Goal: Task Accomplishment & Management: Complete application form

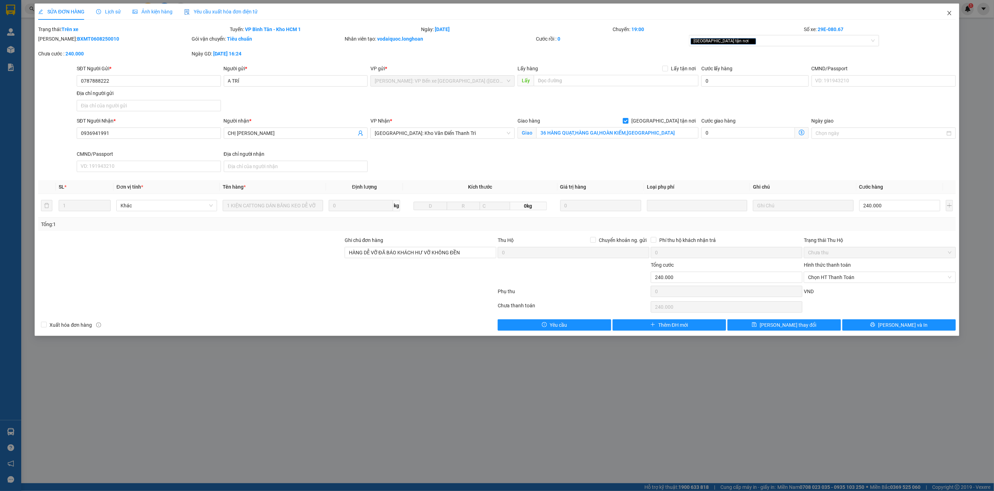
click at [949, 14] on icon "close" at bounding box center [949, 13] width 4 height 4
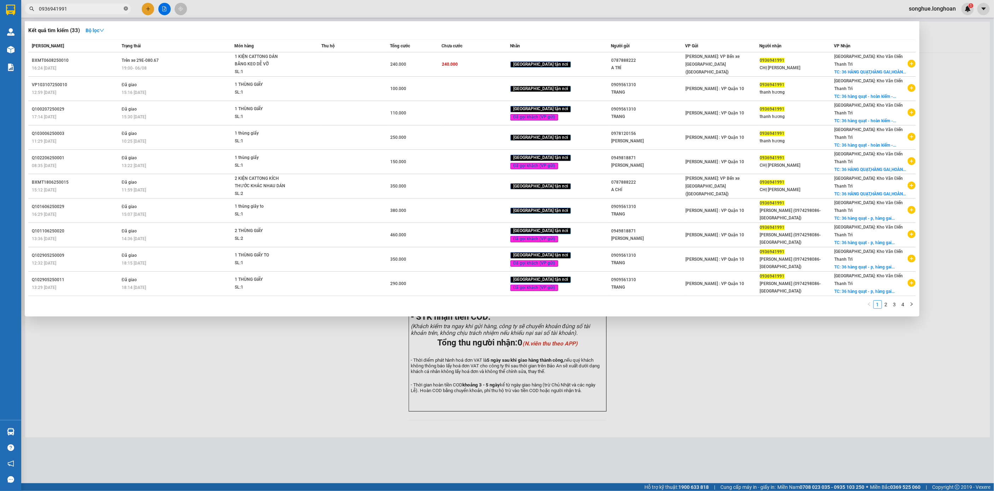
click at [125, 11] on icon "close-circle" at bounding box center [126, 8] width 4 height 4
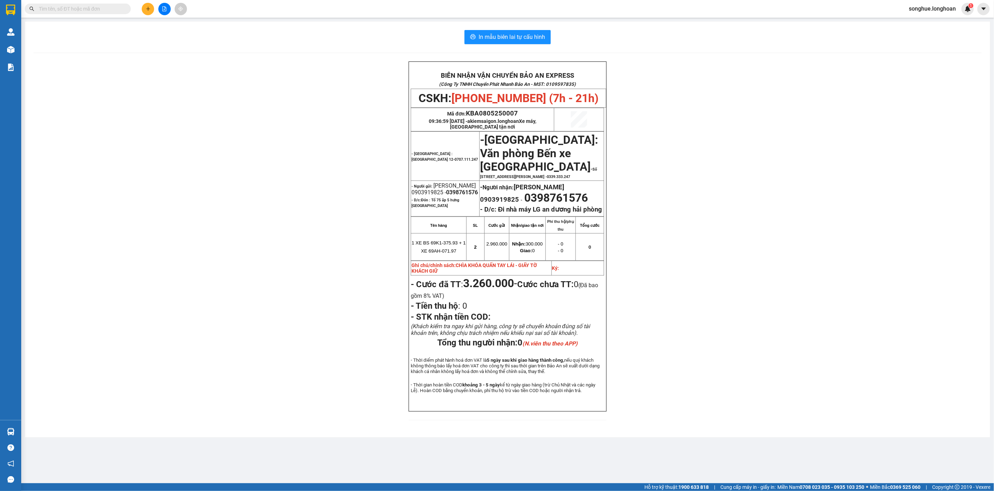
paste input "0333122222"
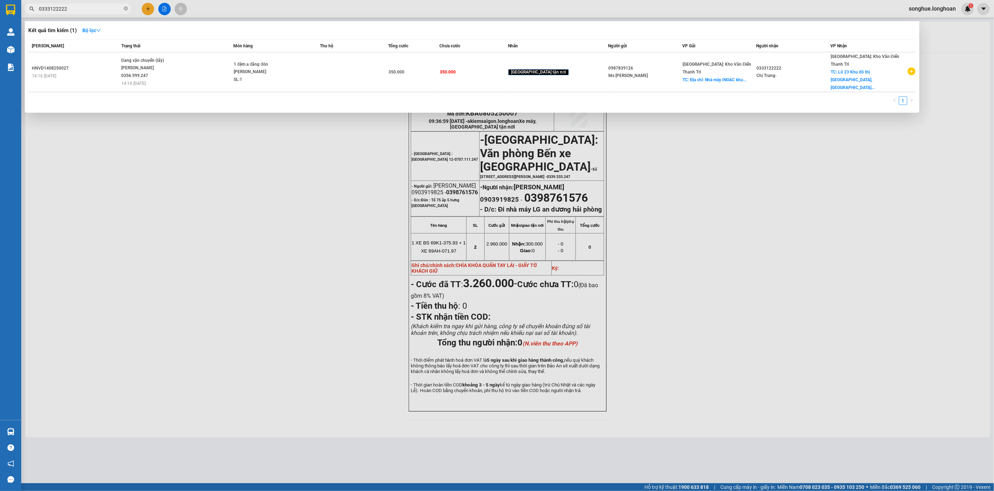
type input "0333122222"
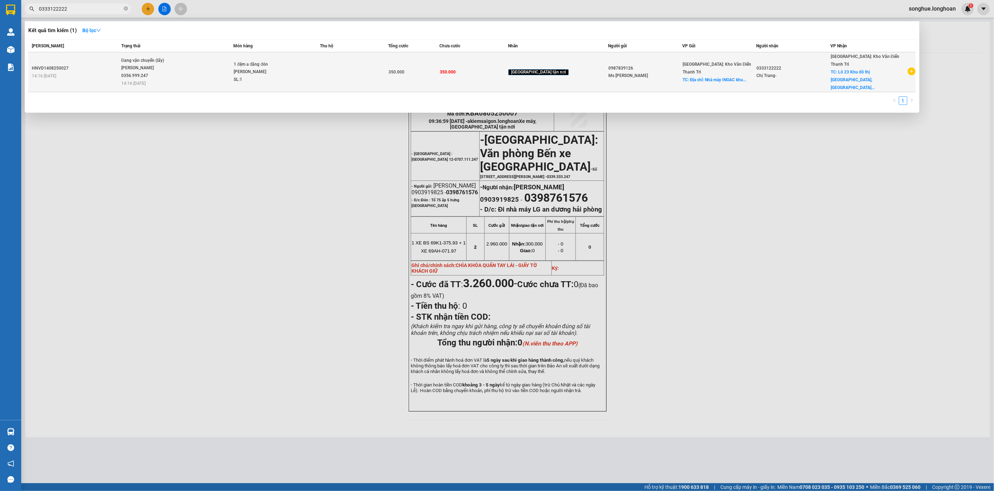
click at [187, 72] on span "Đang vận chuyển (lấy) [PERSON_NAME] 0356.999.247 14:16 [DATE]" at bounding box center [177, 71] width 112 height 29
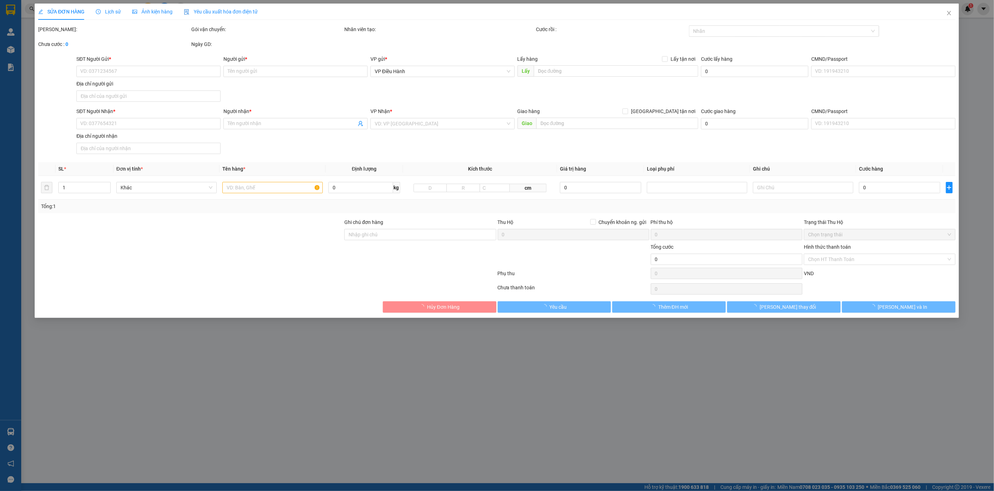
type input "0987839126"
type input "Ms [PERSON_NAME]"
checkbox input "true"
type input "Địa chỉ: Nhà máy INOAC khu công nghiệp [GEOGRAPHIC_DATA], [GEOGRAPHIC_DATA]"
type input "0333122222"
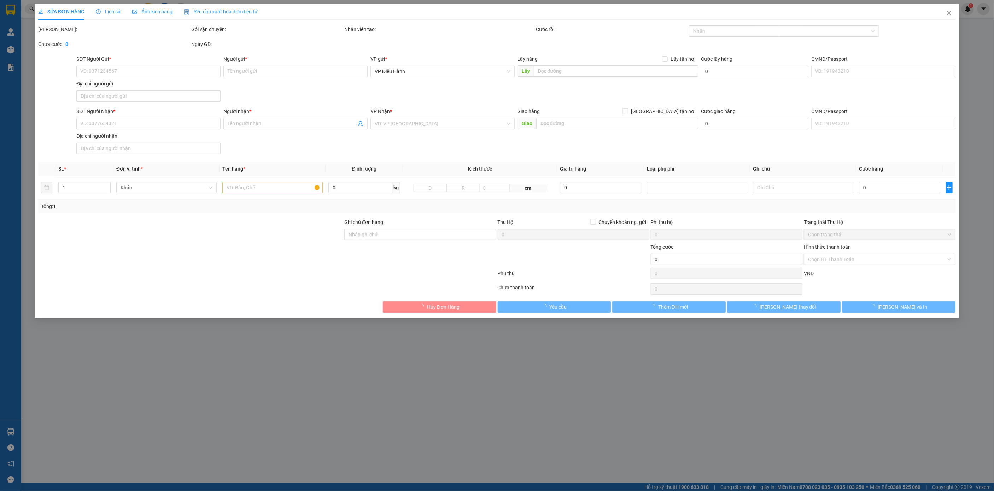
type input "Chị Trang-"
checkbox input "true"
type input "Lô 23 Khu đô thị [GEOGRAPHIC_DATA], đường [PERSON_NAME][GEOGRAPHIC_DATA] kéo dà…"
type input "350.000"
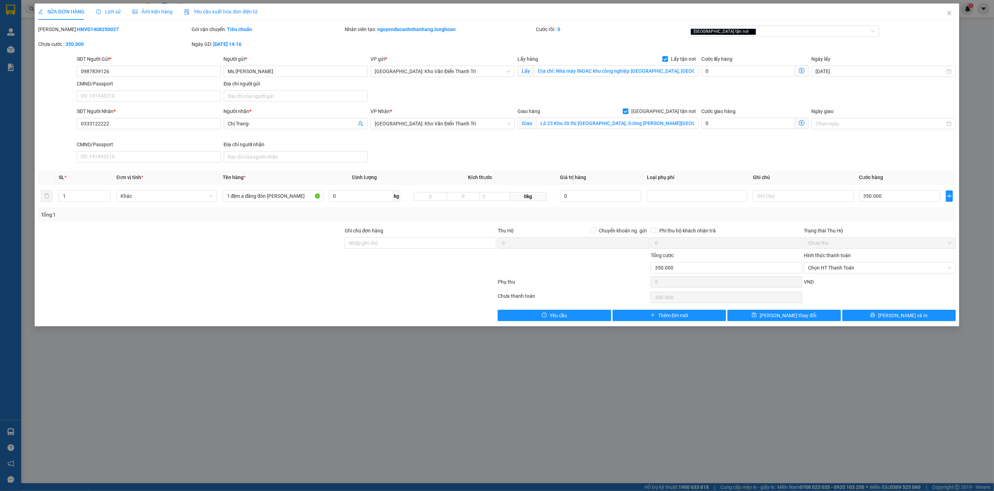
click at [117, 17] on div "Lịch sử" at bounding box center [108, 12] width 25 height 16
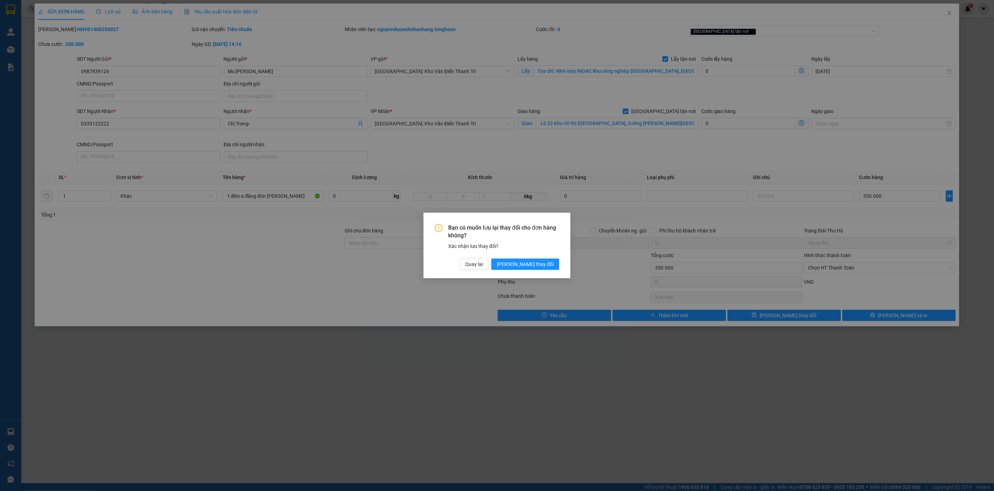
click at [519, 158] on div "Bạn có muốn lưu lại thay đổi cho đơn hàng không? Xác nhận lưu thay đổi? Quay lạ…" at bounding box center [497, 245] width 994 height 491
click at [483, 265] on span "Quay lại" at bounding box center [474, 264] width 18 height 8
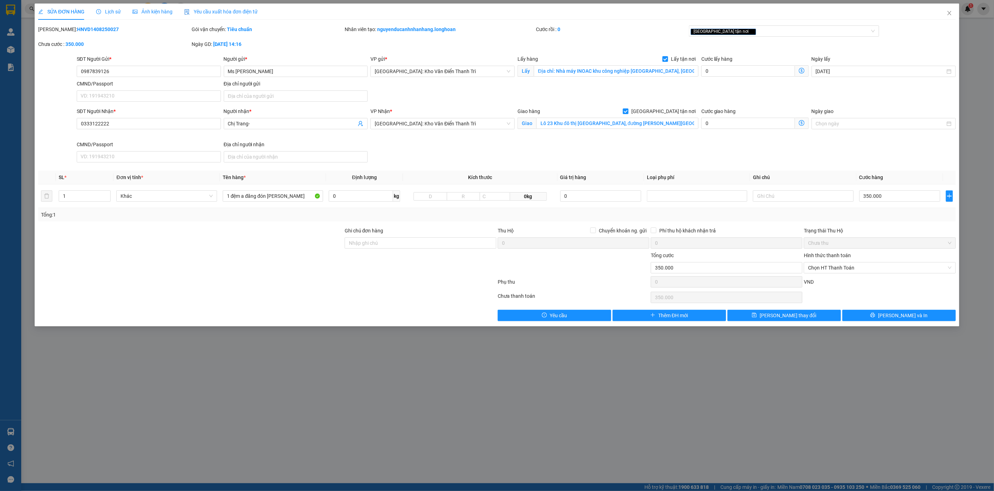
click at [112, 10] on span "Lịch sử" at bounding box center [108, 12] width 25 height 6
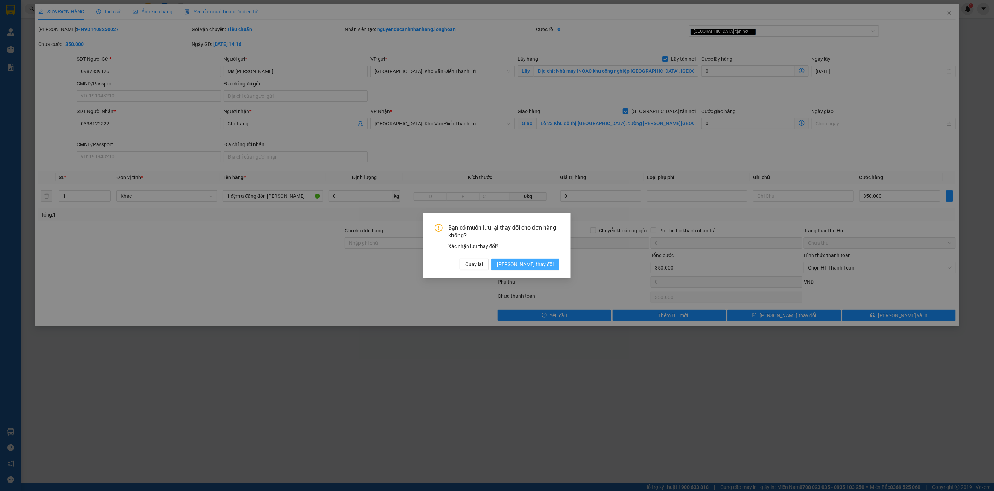
click at [552, 267] on span "[PERSON_NAME] thay đổi" at bounding box center [525, 264] width 57 height 8
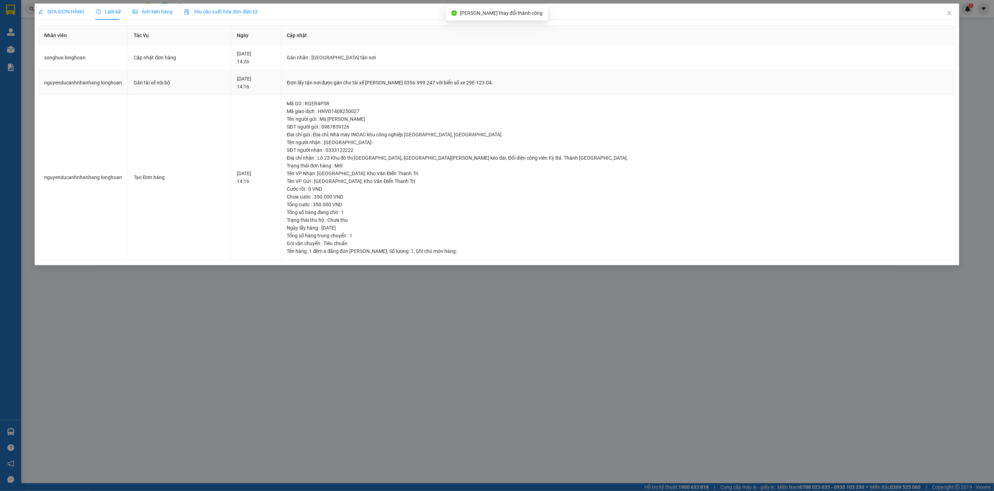
click at [492, 82] on div "Đơn lấy tận nơi được gán cho tài xế [PERSON_NAME] 0356.999.247 với biển số xe 2…" at bounding box center [618, 83] width 662 height 8
copy div "Đơn lấy tận nơi được gán cho tài xế [PERSON_NAME] 0356.999.247 với biển số xe 2…"
